Goal: Transaction & Acquisition: Purchase product/service

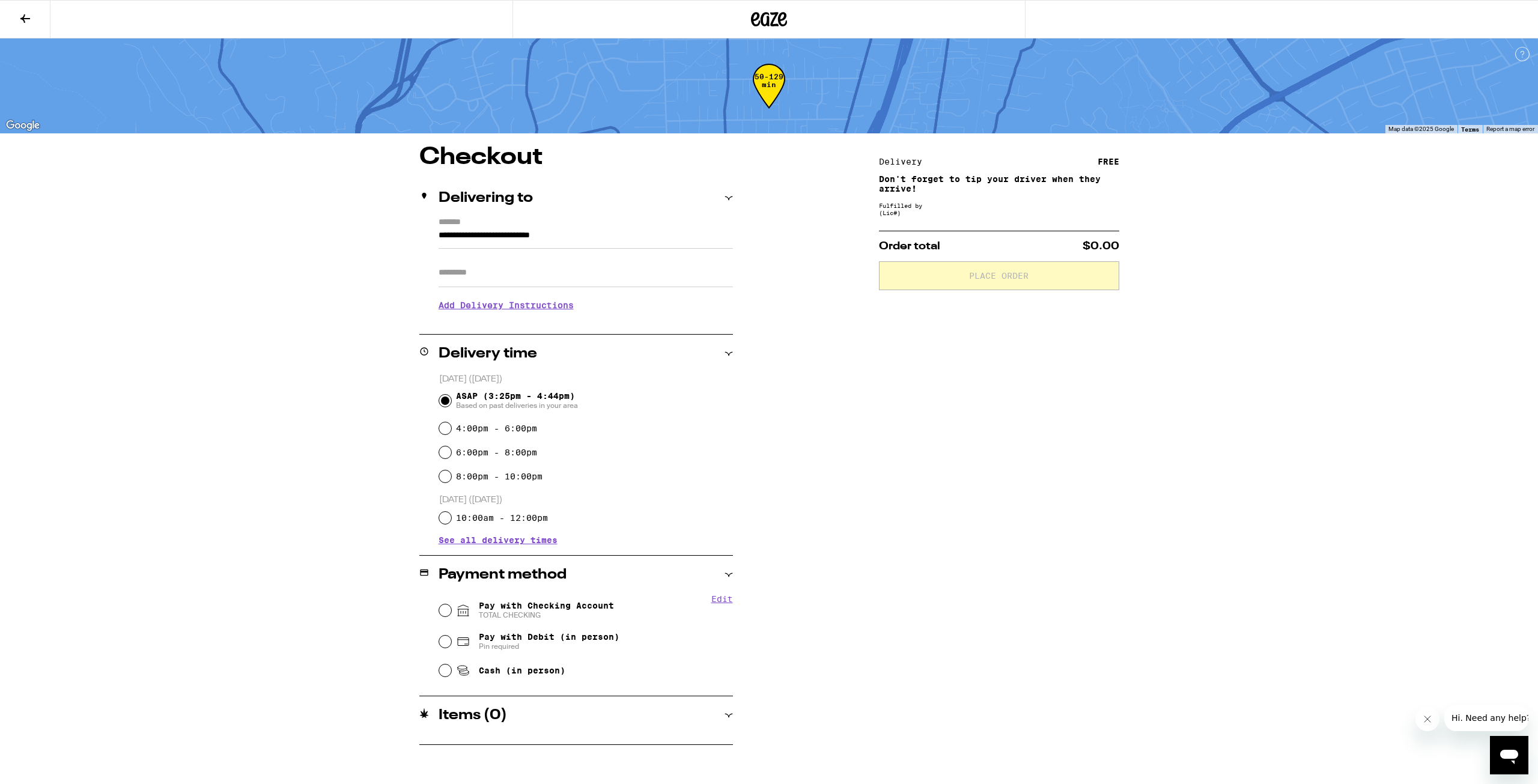
click at [768, 16] on icon at bounding box center [769, 19] width 36 height 22
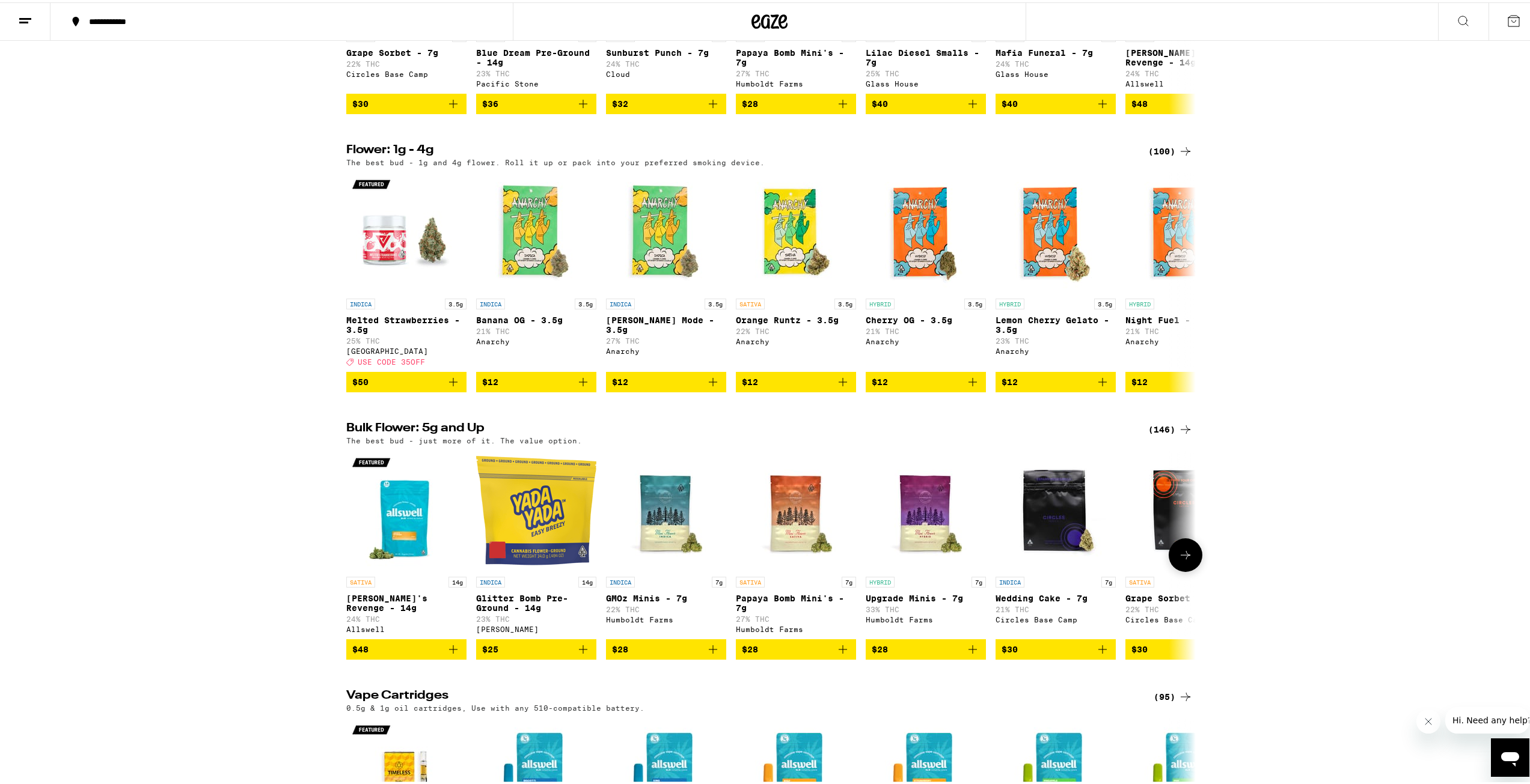
scroll to position [1442, 0]
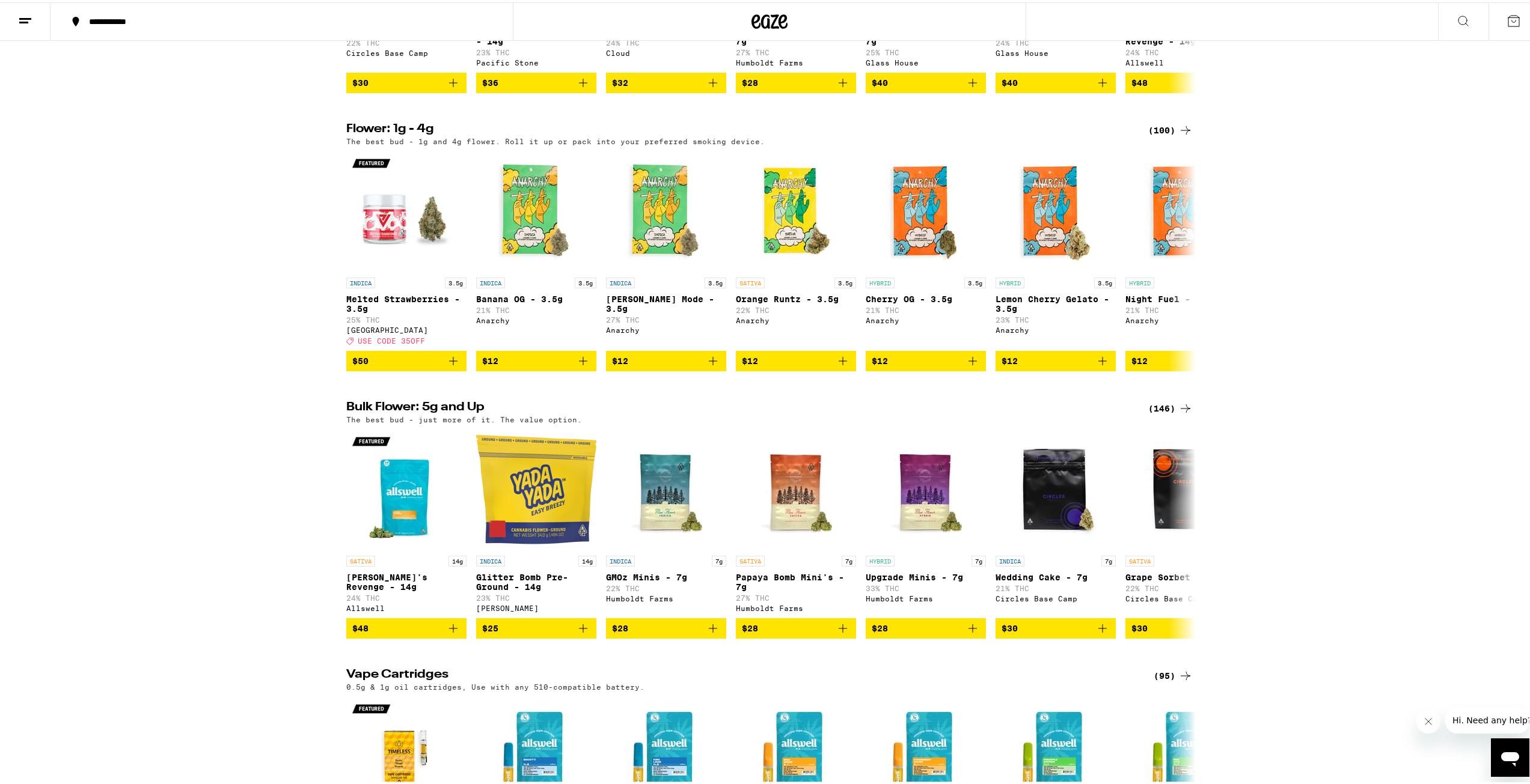
click at [1163, 414] on div "(146)" at bounding box center [1170, 406] width 44 height 14
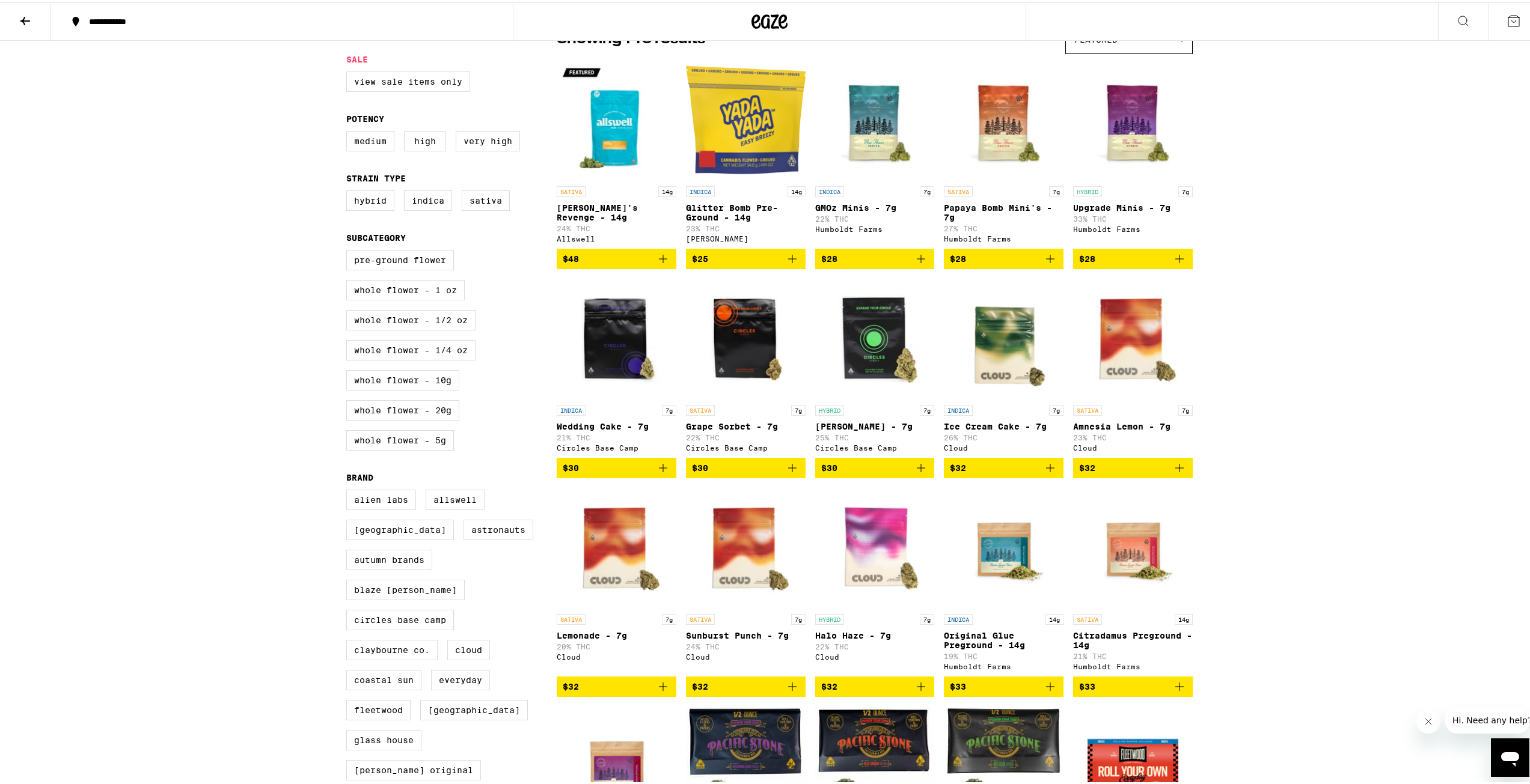
scroll to position [120, 0]
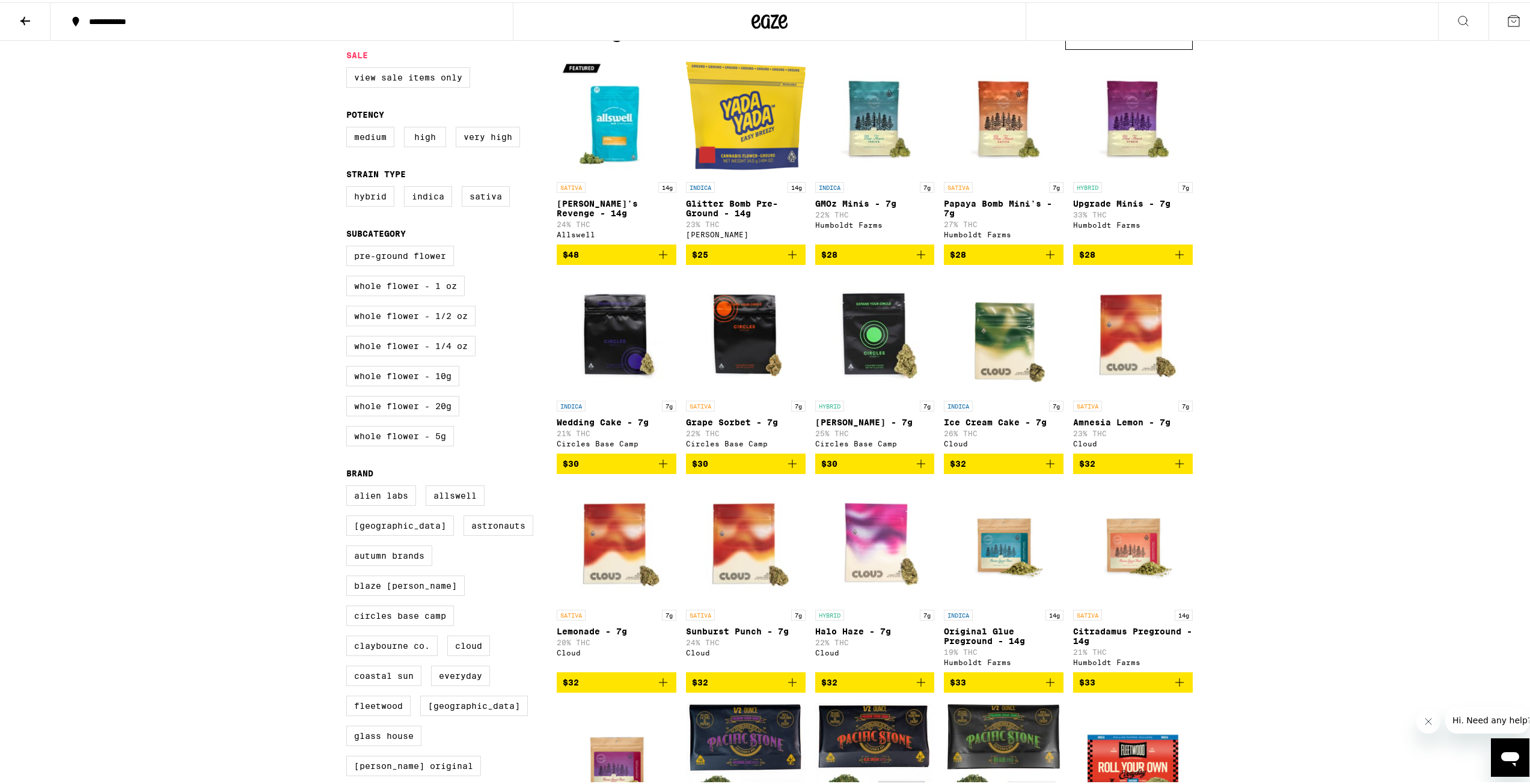
click at [755, 688] on span "$32" at bounding box center [746, 680] width 108 height 14
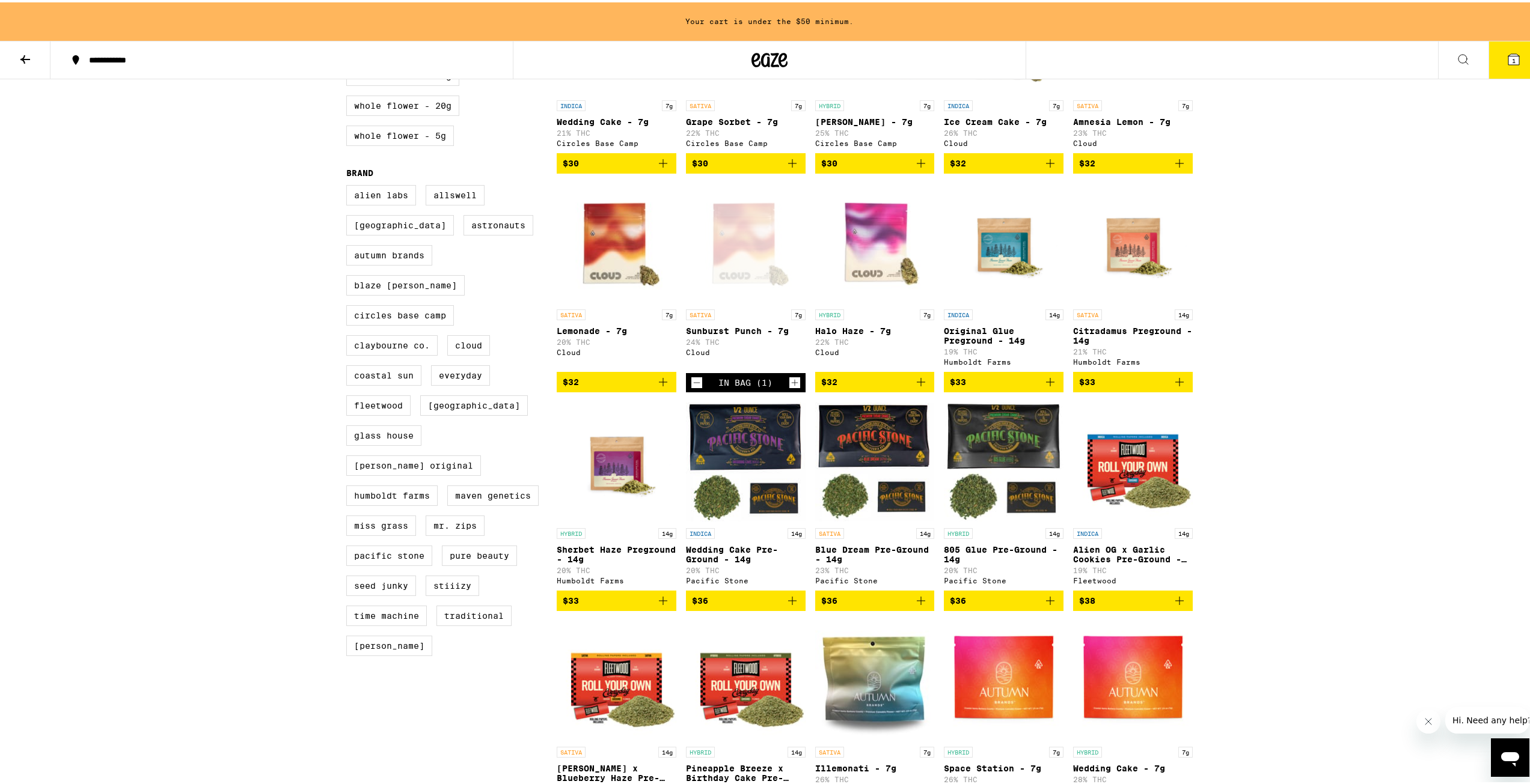
scroll to position [700, 0]
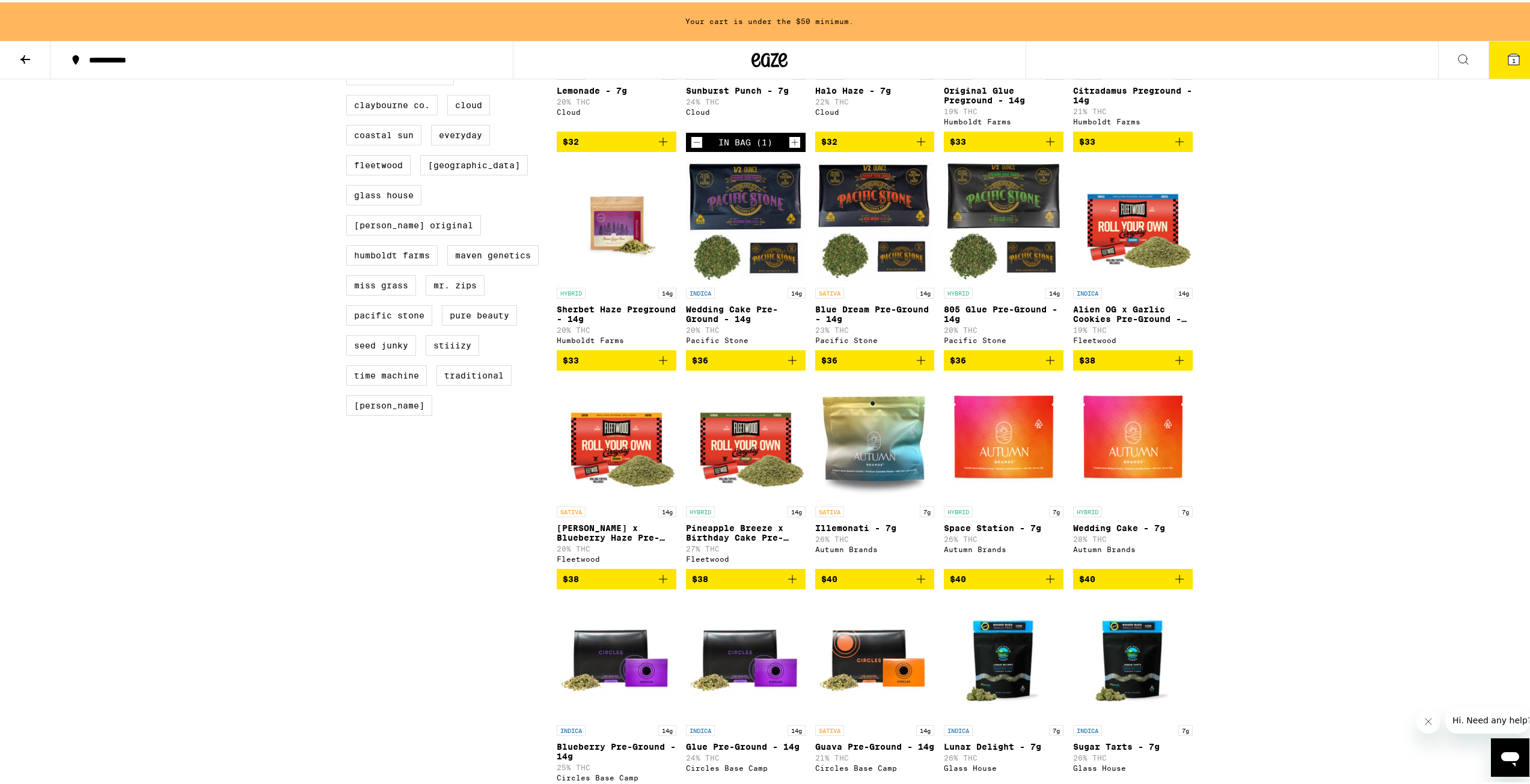
click at [846, 584] on span "$40" at bounding box center [875, 576] width 108 height 14
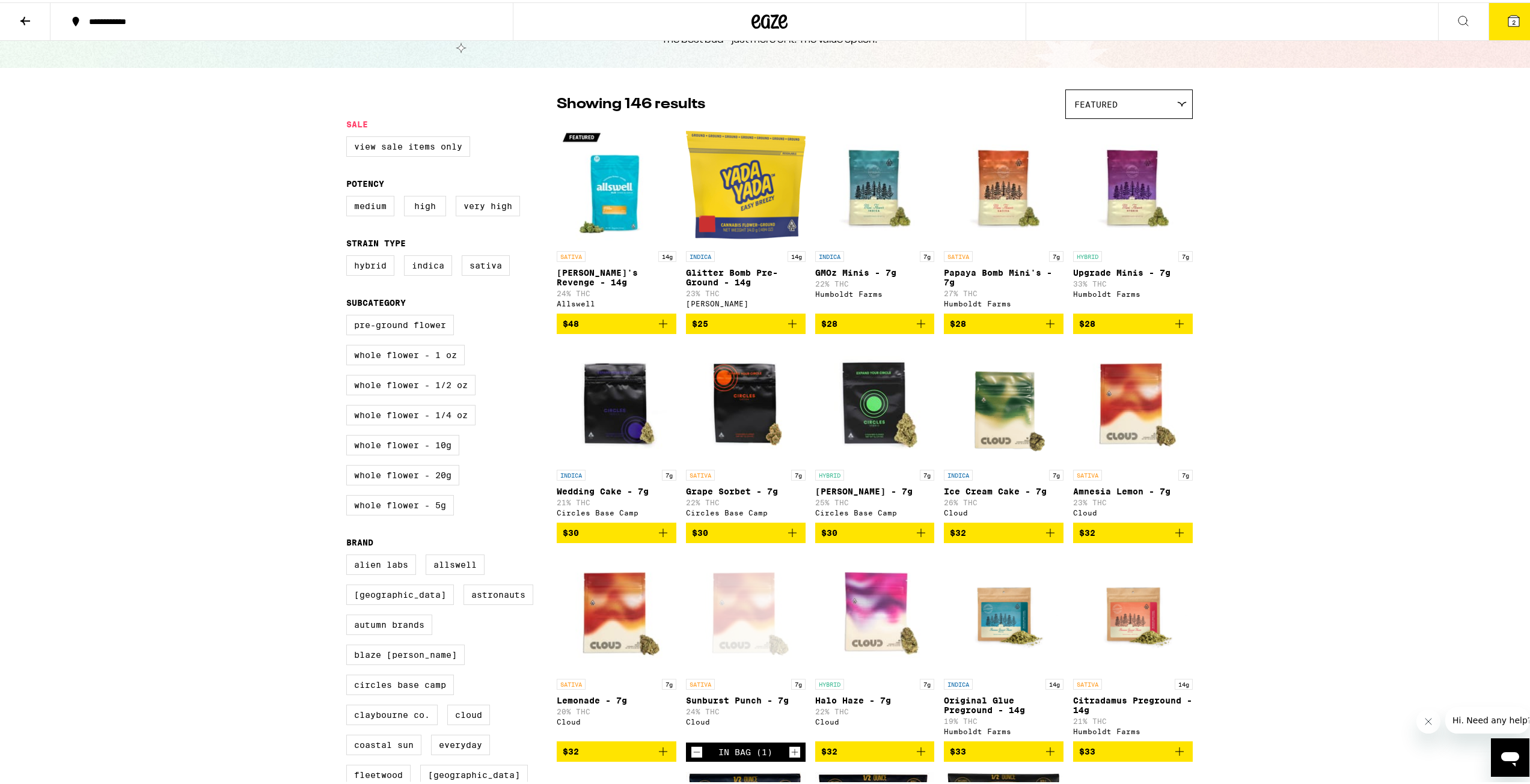
scroll to position [0, 0]
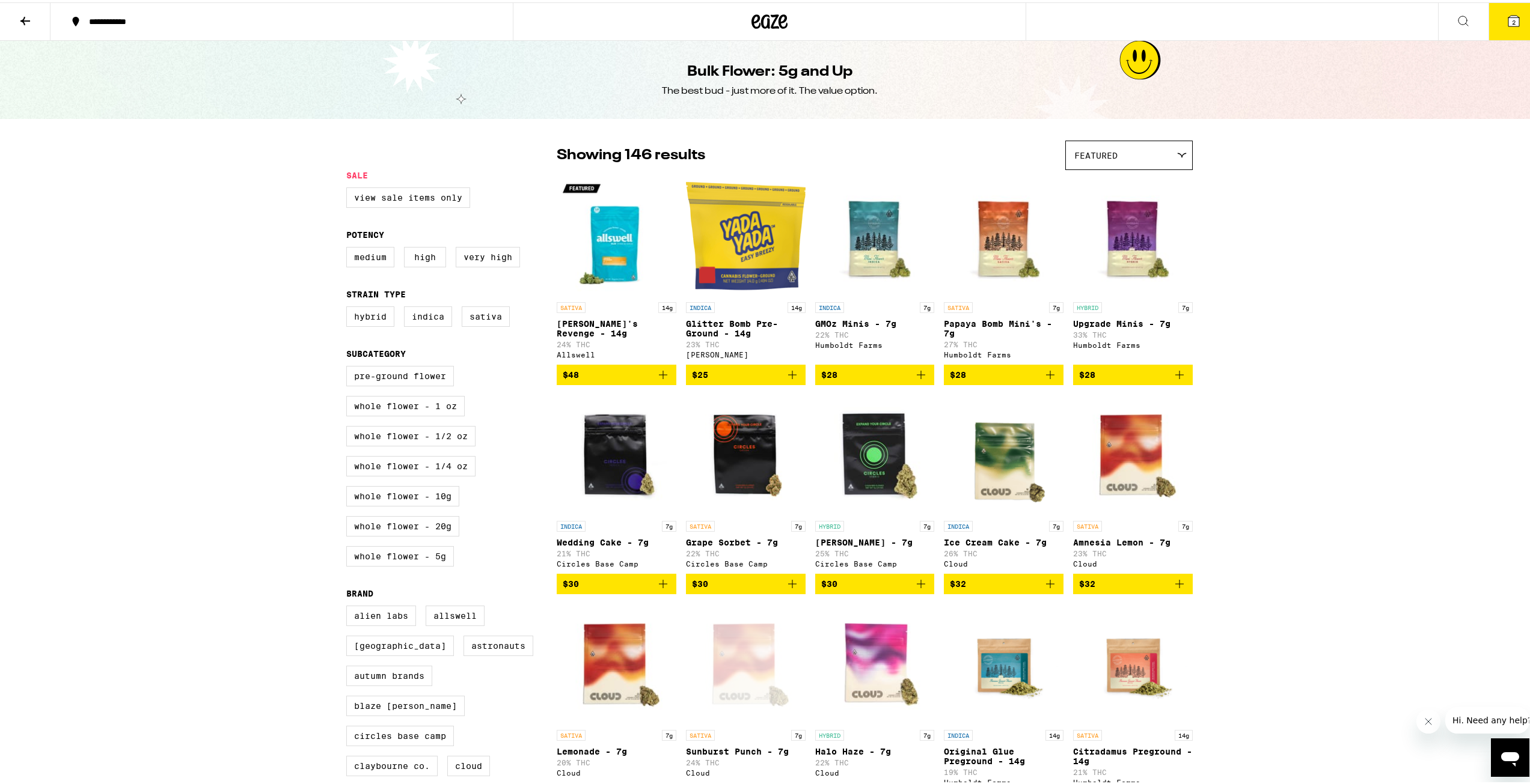
click at [1508, 22] on icon at bounding box center [1513, 18] width 11 height 11
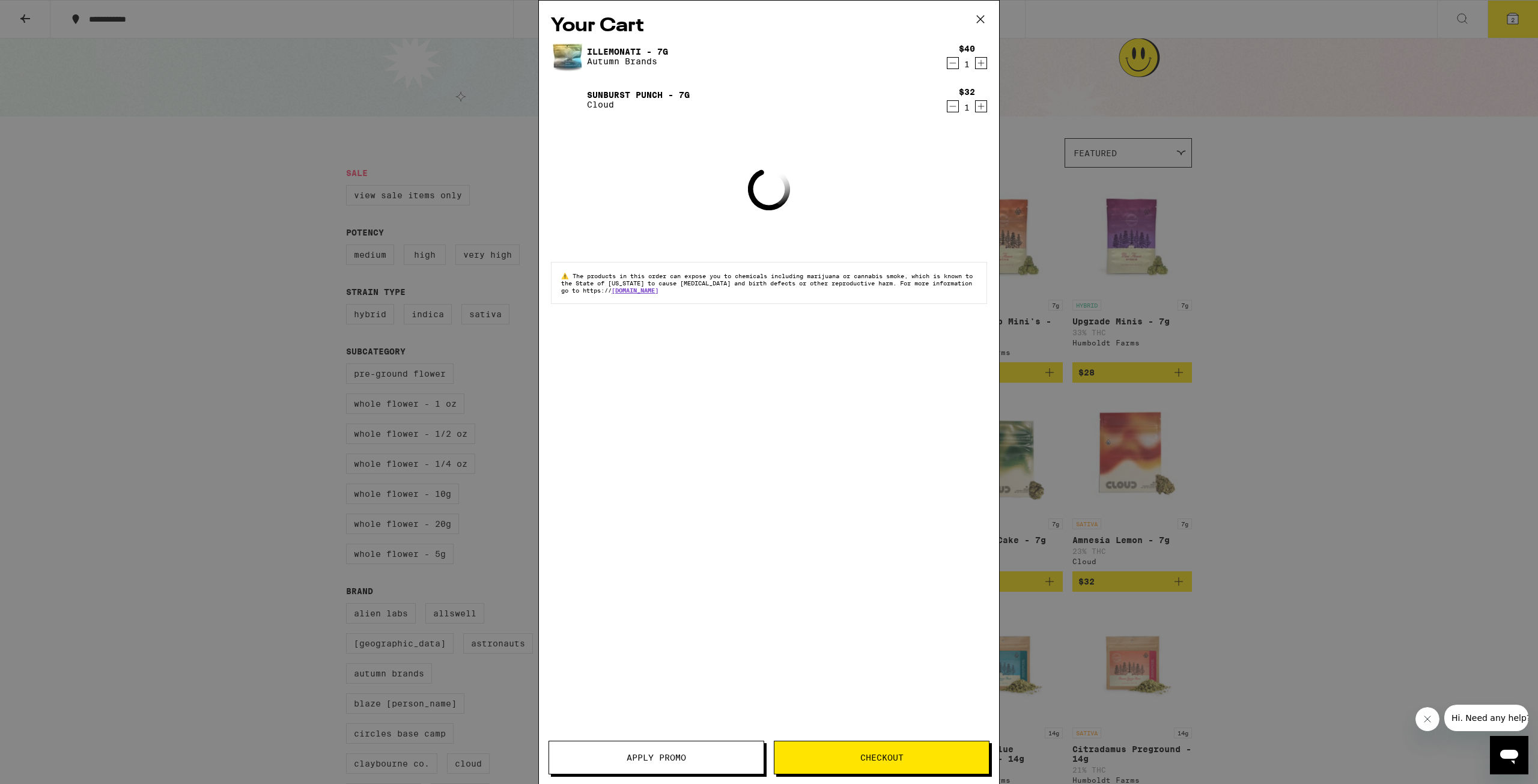
click at [949, 753] on span "Checkout" at bounding box center [882, 757] width 215 height 8
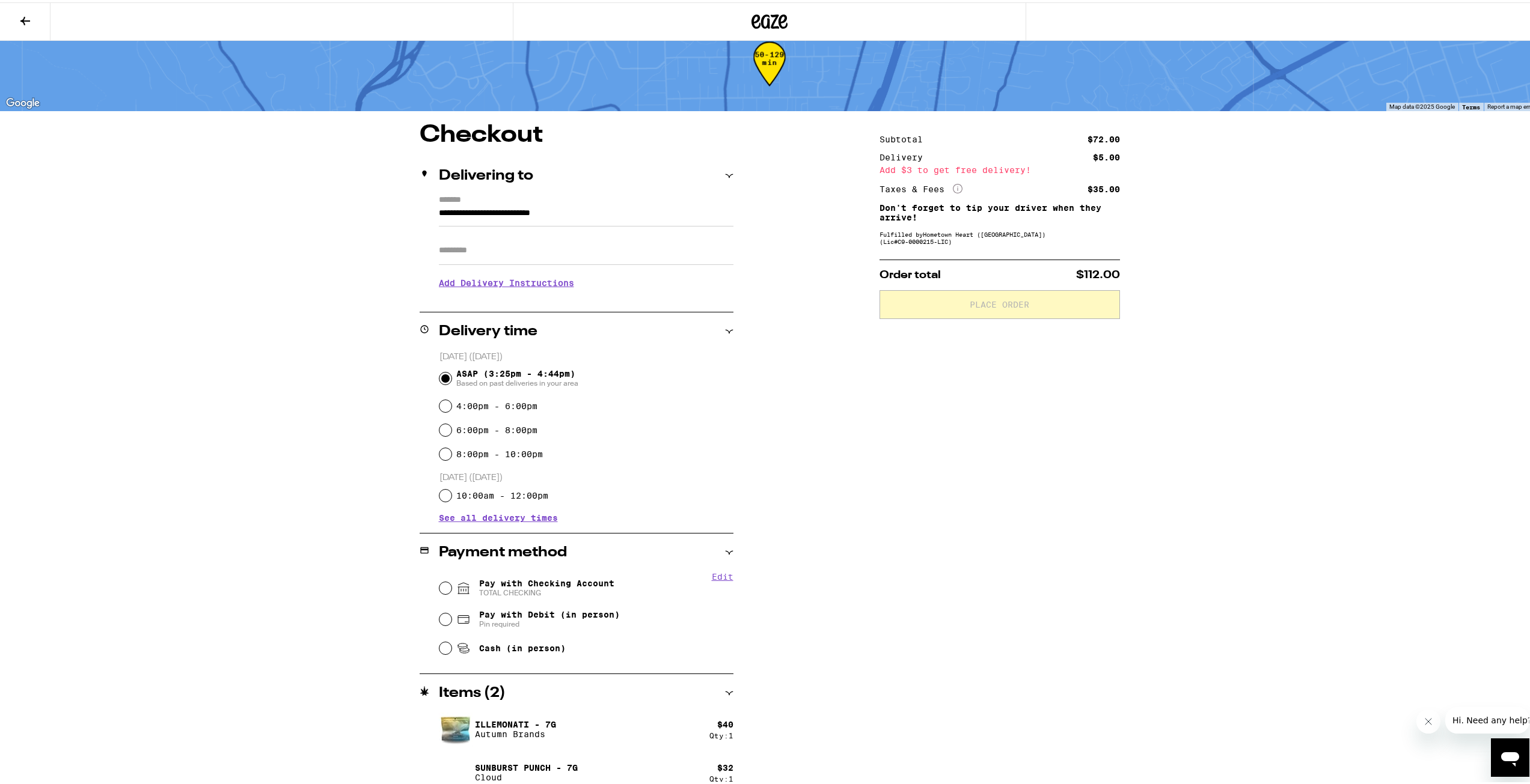
scroll to position [38, 0]
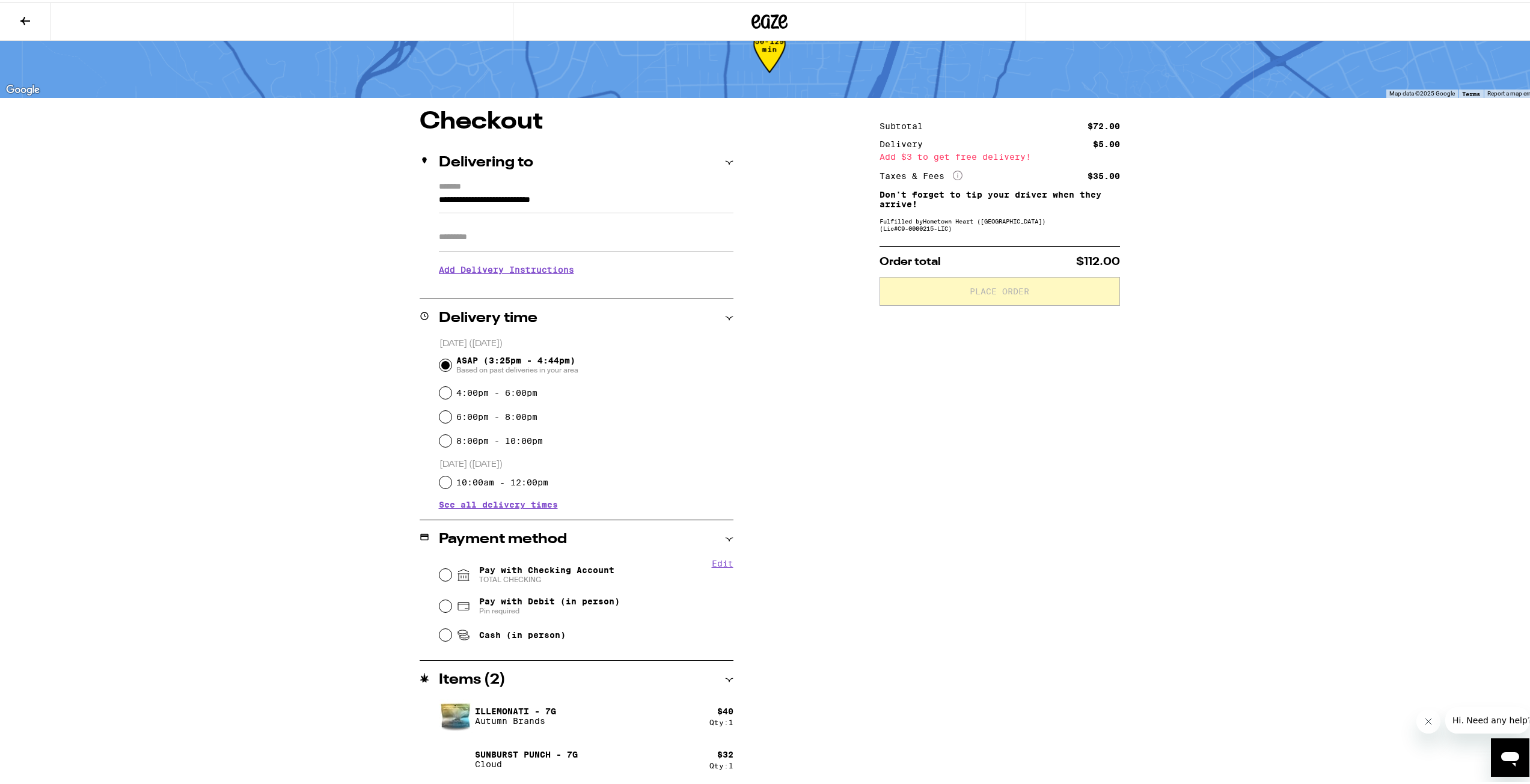
click at [501, 571] on span "Pay with Checking Account TOTAL CHECKING" at bounding box center [547, 573] width 135 height 19
click at [451, 571] on input "Pay with Checking Account TOTAL CHECKING" at bounding box center [445, 573] width 12 height 12
radio input "true"
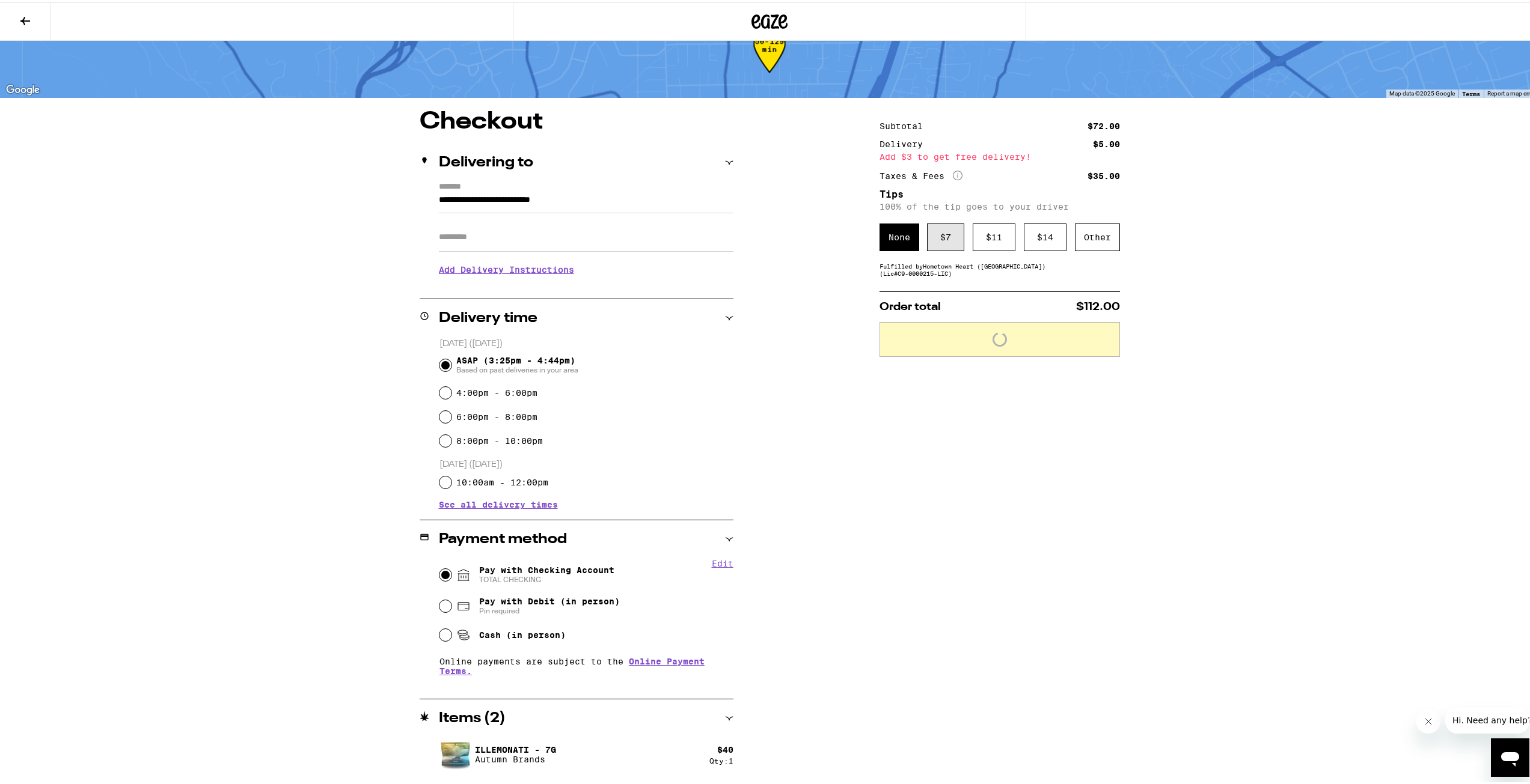
click at [952, 230] on div "$ 7" at bounding box center [946, 235] width 38 height 28
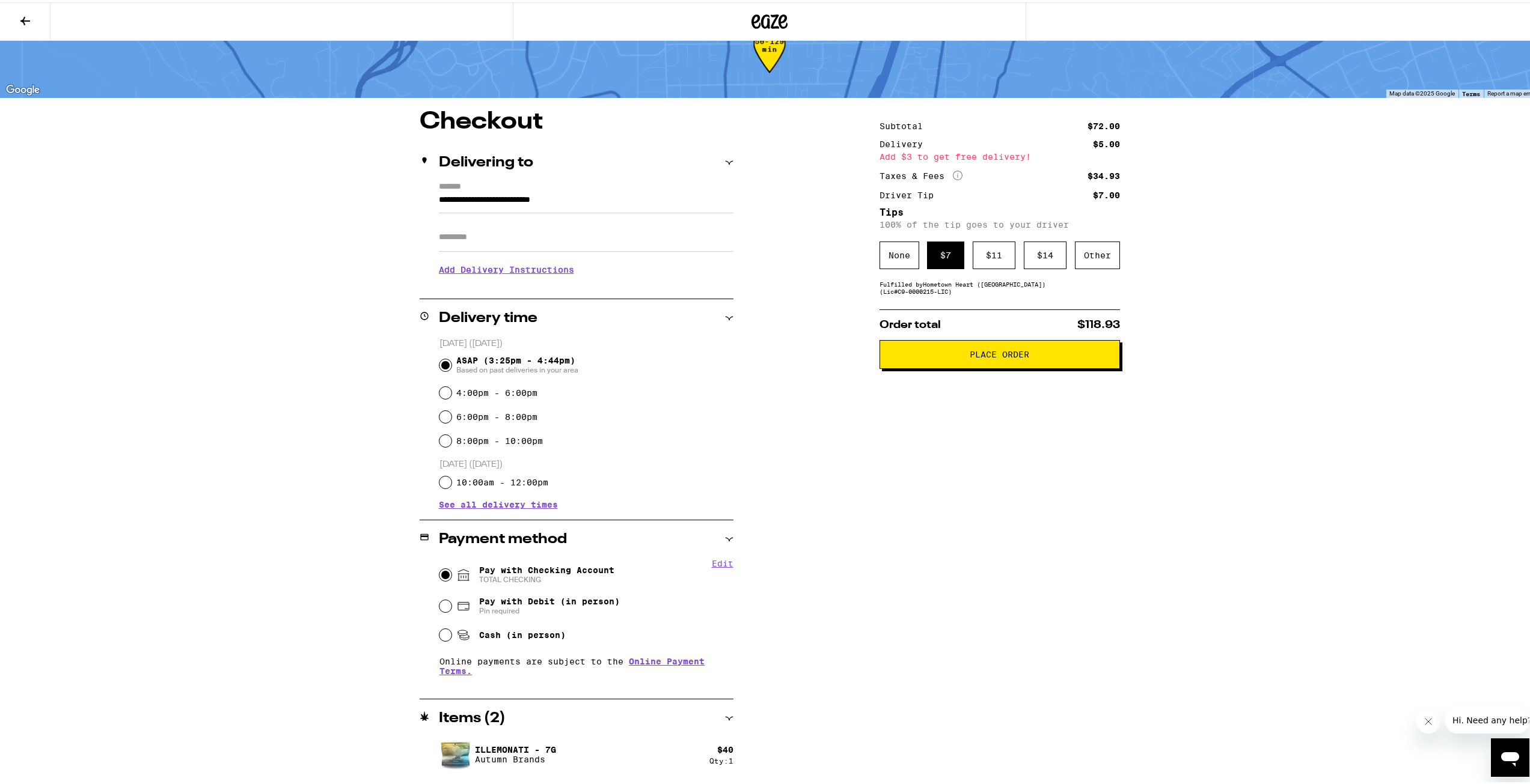
click at [1032, 355] on span "Place Order" at bounding box center [999, 352] width 220 height 8
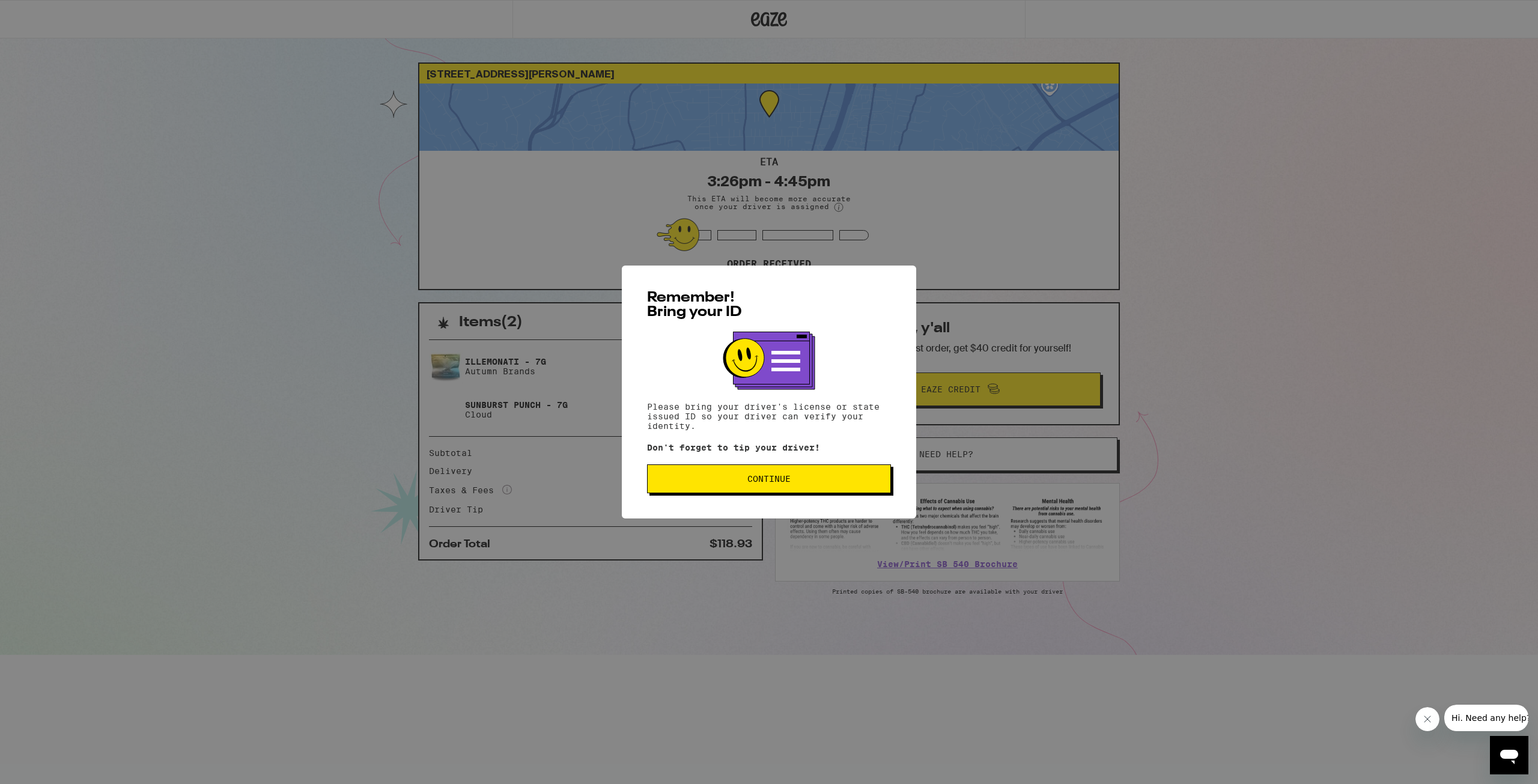
drag, startPoint x: 1036, startPoint y: 352, endPoint x: 855, endPoint y: 290, distance: 191.3
click at [1008, 338] on div "Remember! Bring your ID Please bring your driver's license or state issued ID s…" at bounding box center [769, 392] width 1538 height 784
click at [1380, 285] on div "Remember! Bring your ID Please bring your driver's license or state issued ID s…" at bounding box center [769, 392] width 1538 height 784
click at [862, 479] on span "Continue" at bounding box center [769, 479] width 223 height 8
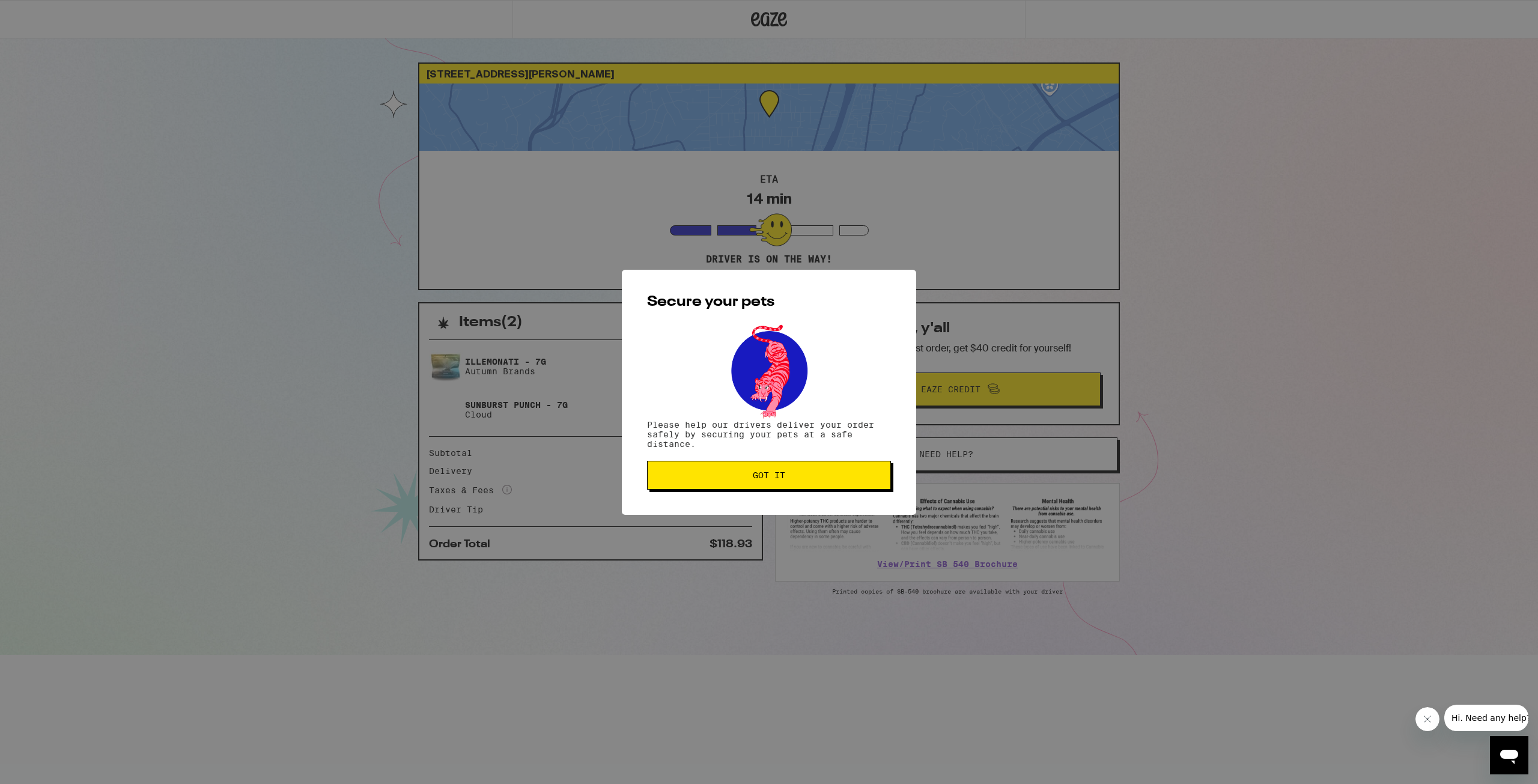
click at [843, 475] on span "Got it" at bounding box center [769, 475] width 223 height 8
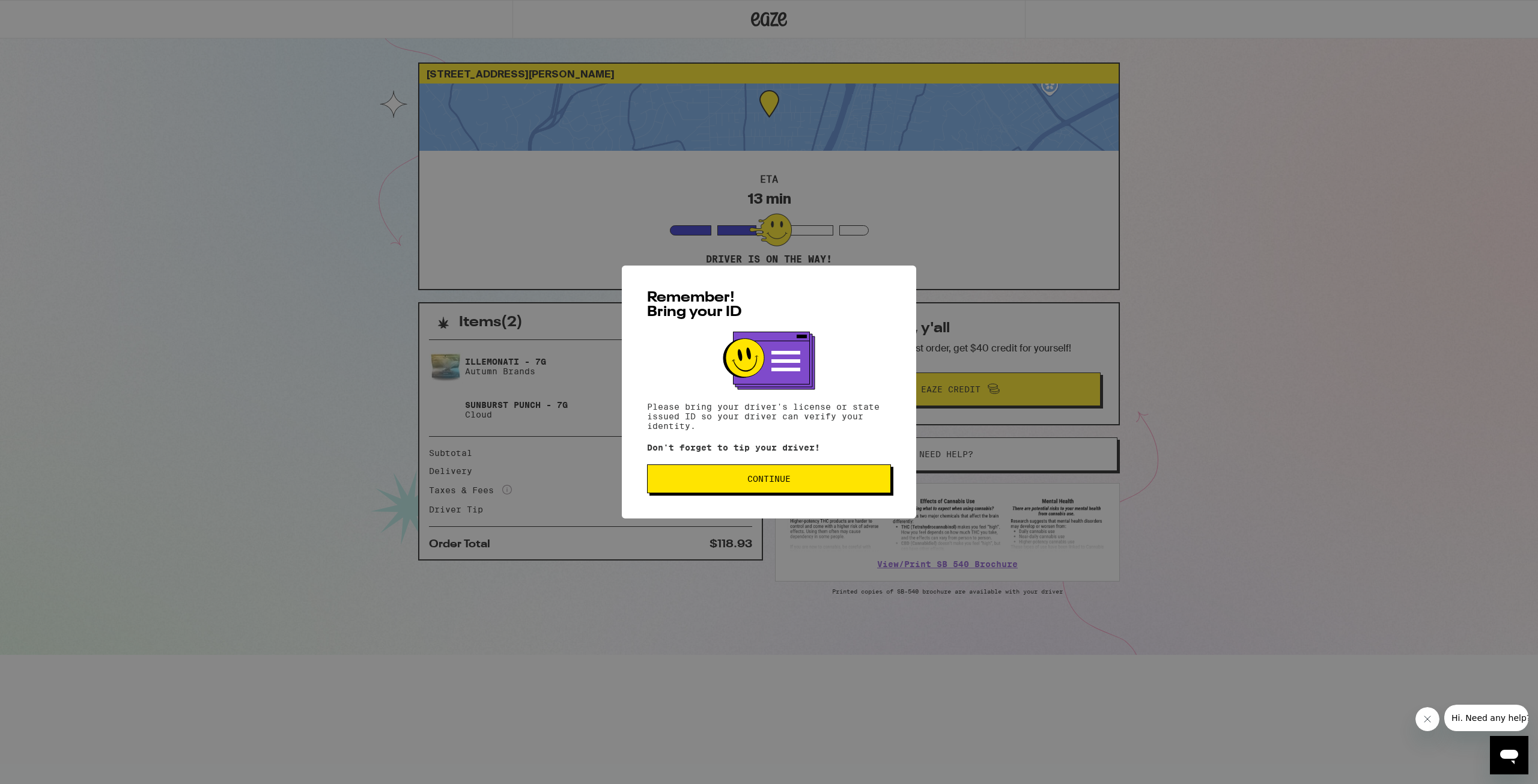
click at [789, 493] on button "Continue" at bounding box center [769, 479] width 244 height 29
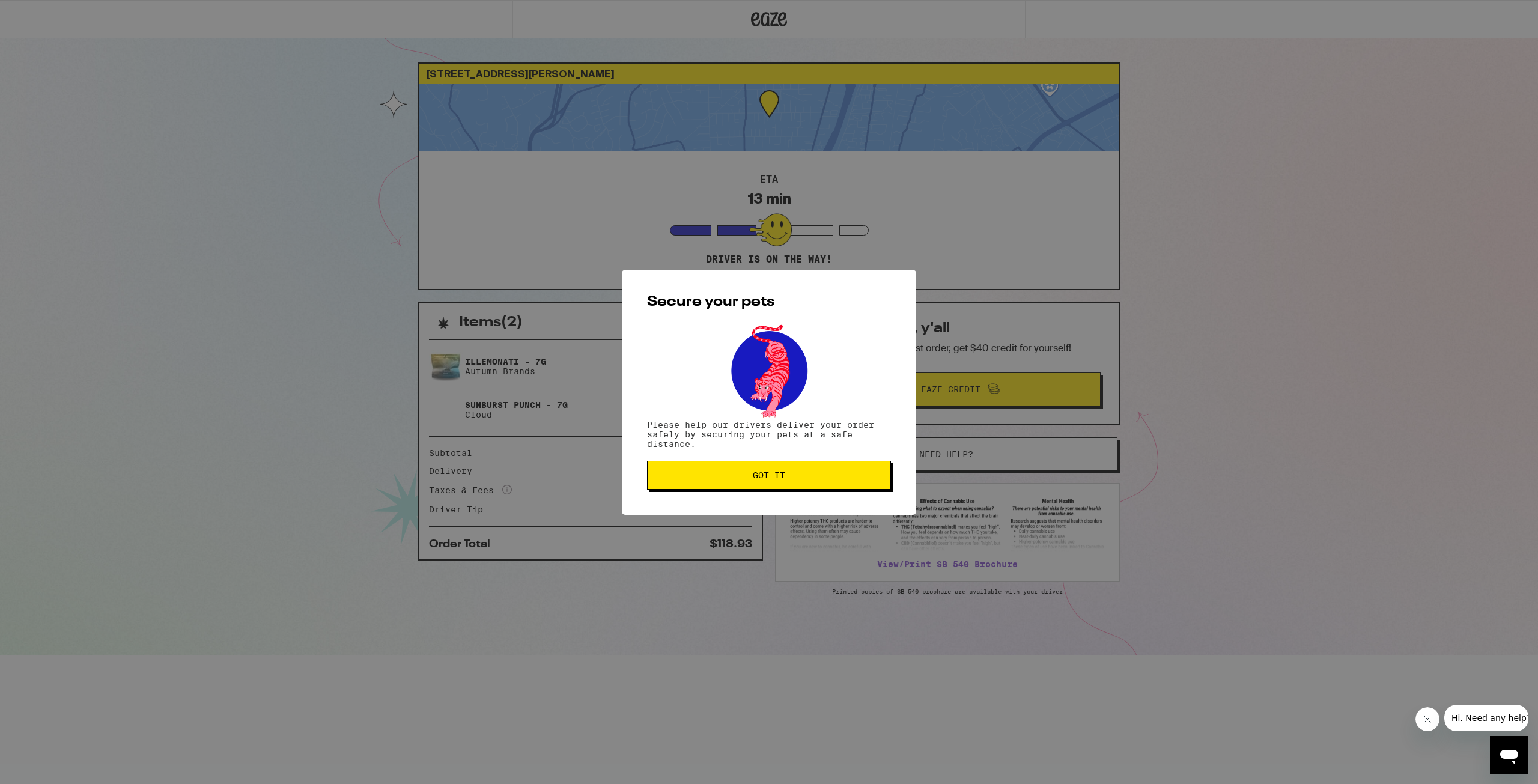
click at [780, 472] on span "Got it" at bounding box center [769, 475] width 33 height 8
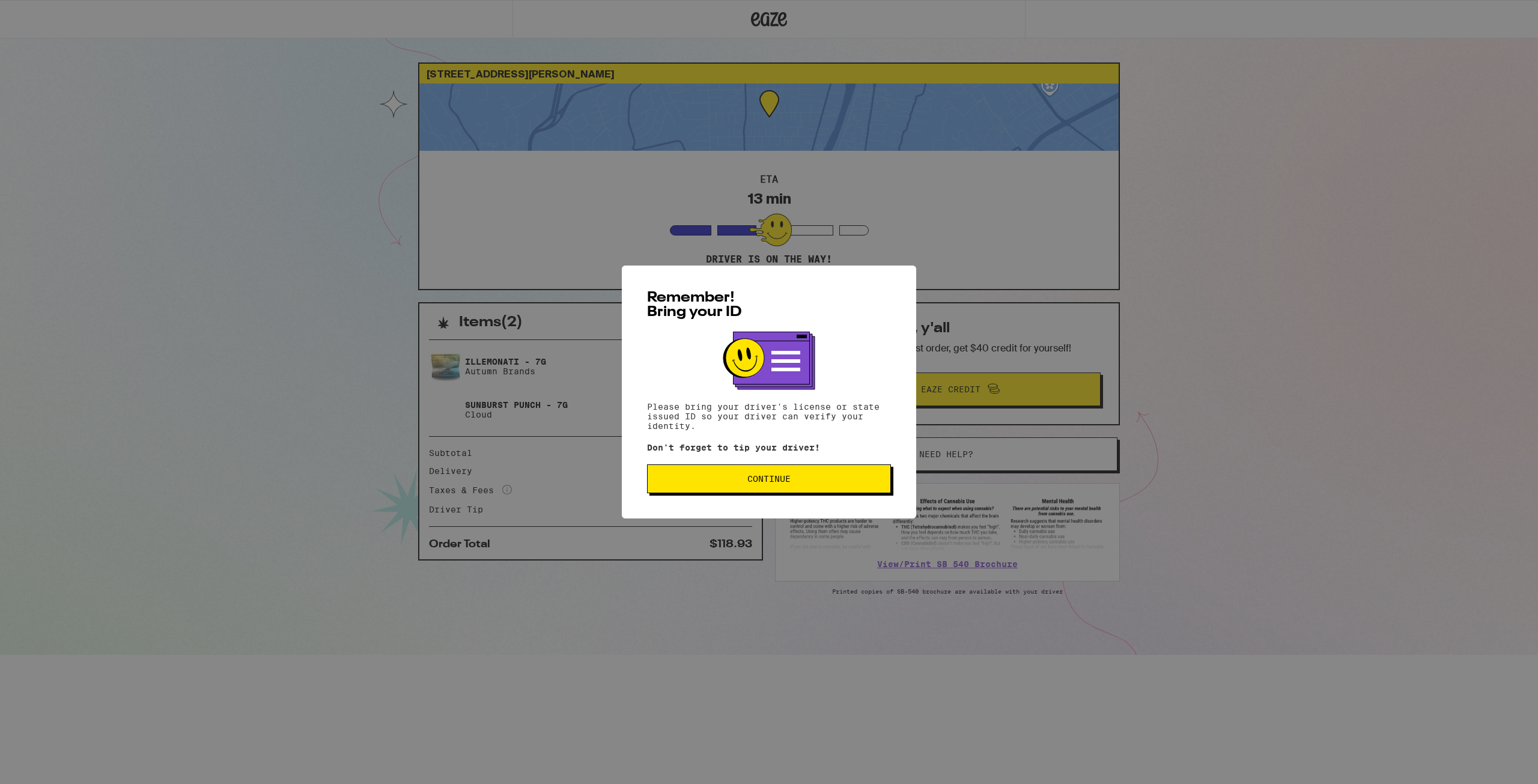
click at [814, 477] on span "Continue" at bounding box center [769, 479] width 223 height 8
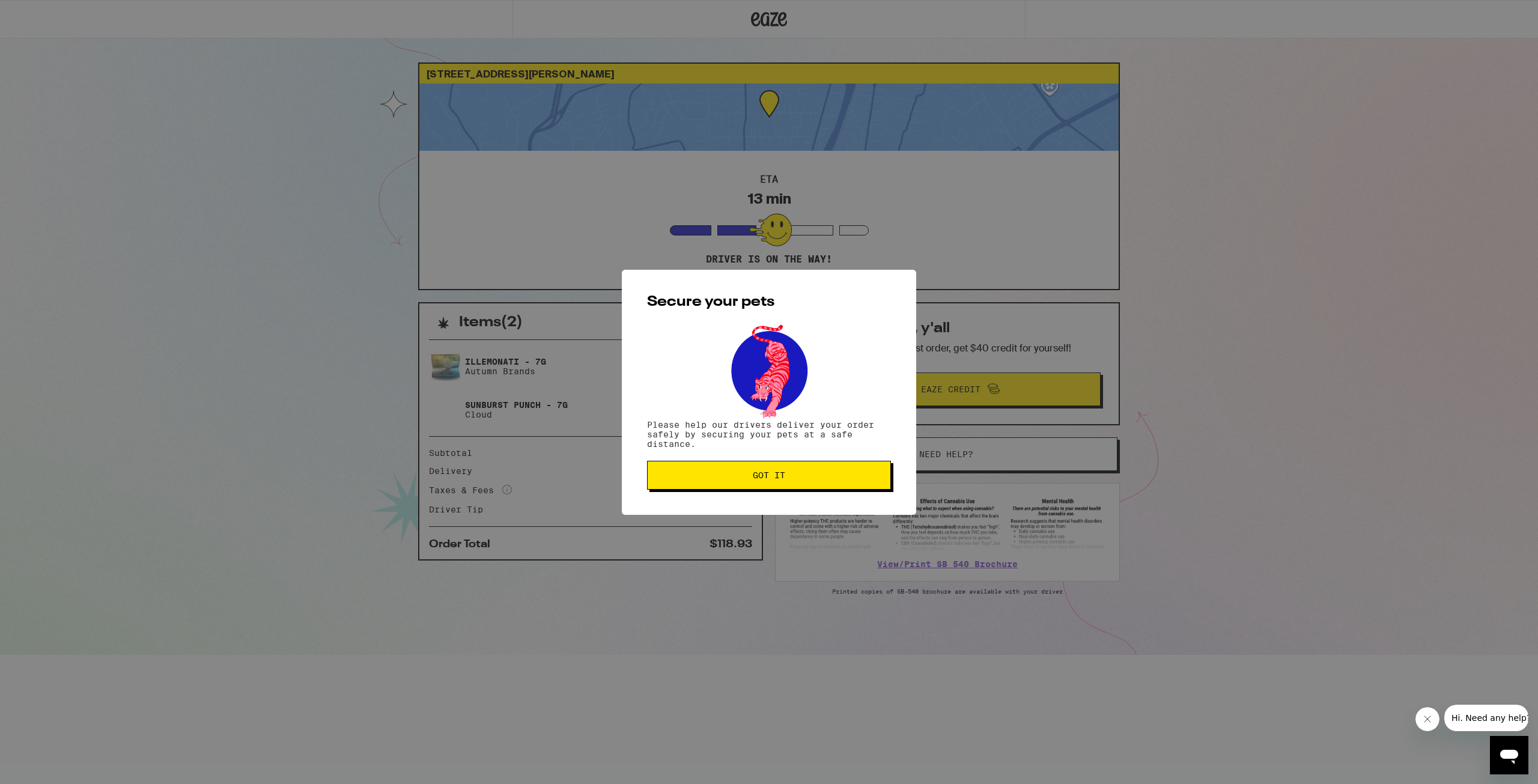
click at [815, 477] on span "Got it" at bounding box center [769, 475] width 223 height 8
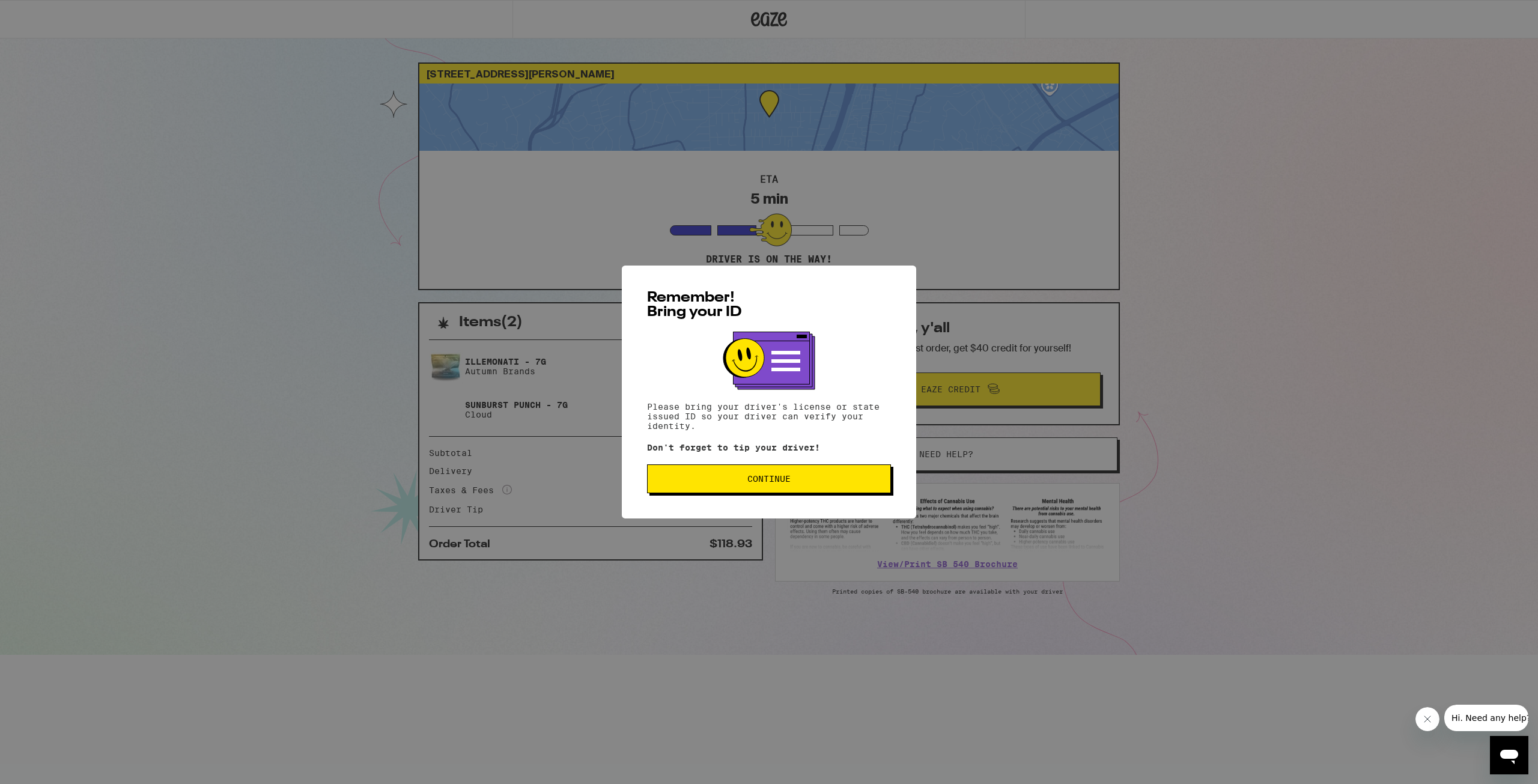
click at [797, 490] on button "Continue" at bounding box center [769, 479] width 244 height 29
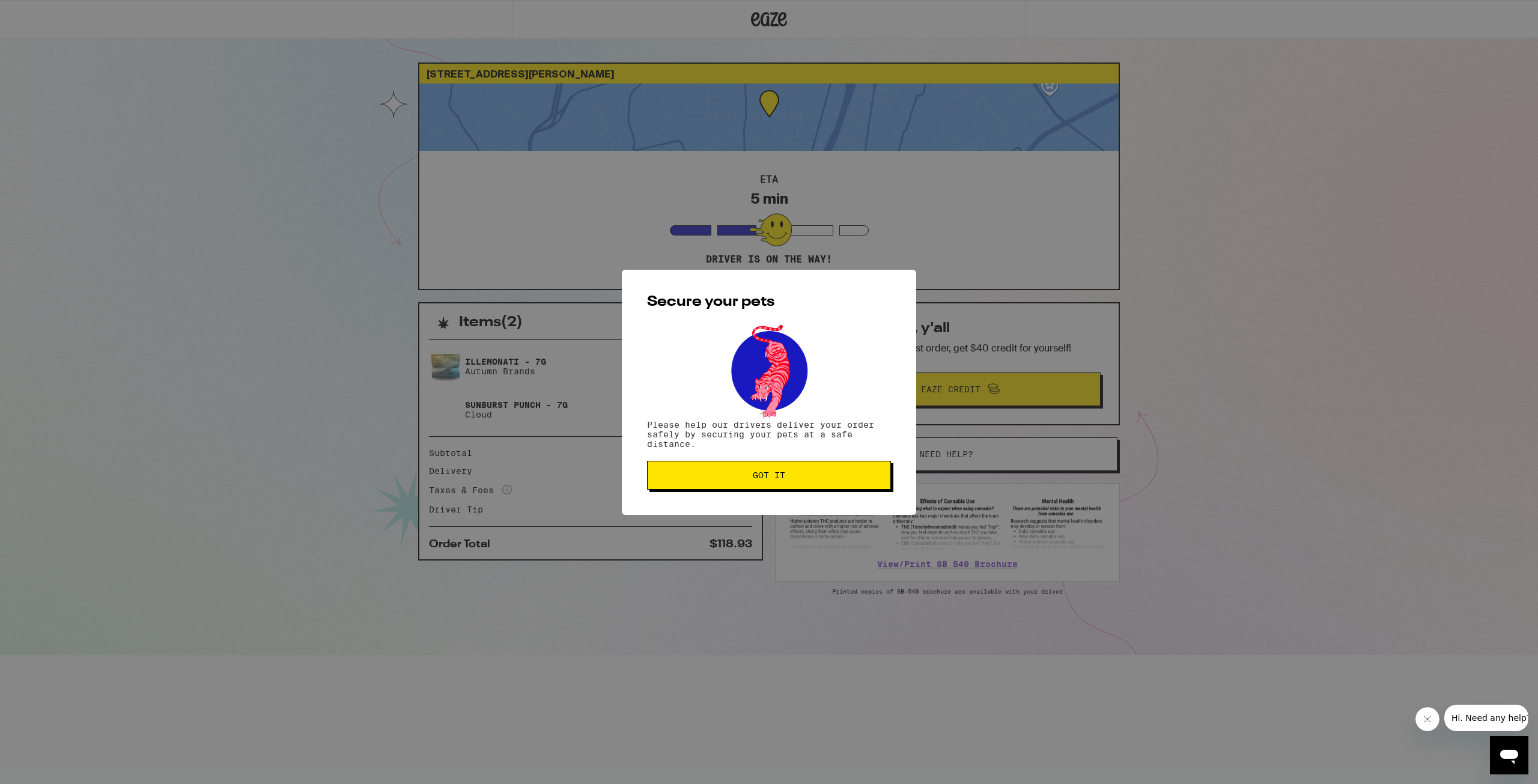
click at [786, 477] on span "Got it" at bounding box center [769, 475] width 223 height 8
